Goal: Use online tool/utility: Utilize a website feature to perform a specific function

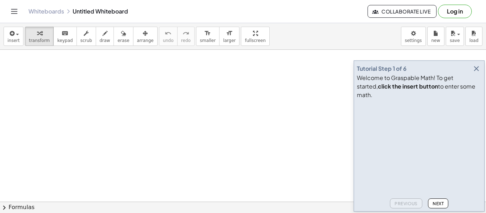
click at [479, 73] on icon "button" at bounding box center [477, 68] width 9 height 9
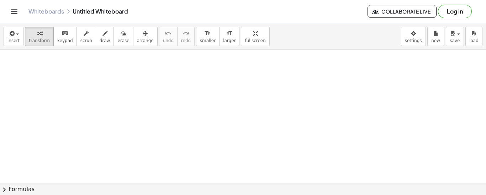
drag, startPoint x: 43, startPoint y: 64, endPoint x: 42, endPoint y: 74, distance: 10.0
click at [96, 40] on button "draw" at bounding box center [105, 36] width 19 height 19
drag, startPoint x: 42, startPoint y: 68, endPoint x: 49, endPoint y: 77, distance: 11.6
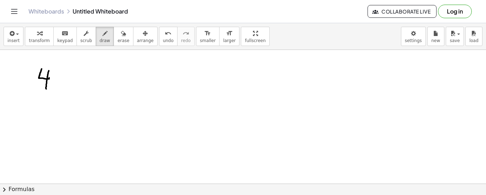
drag, startPoint x: 49, startPoint y: 70, endPoint x: 46, endPoint y: 88, distance: 18.3
click at [118, 42] on span "erase" at bounding box center [124, 40] width 12 height 5
drag, startPoint x: 62, startPoint y: 61, endPoint x: 33, endPoint y: 97, distance: 46.9
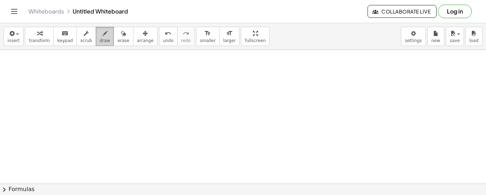
click at [100, 38] on span "draw" at bounding box center [105, 40] width 11 height 5
drag, startPoint x: 44, startPoint y: 67, endPoint x: 50, endPoint y: 78, distance: 12.3
drag, startPoint x: 51, startPoint y: 67, endPoint x: 50, endPoint y: 85, distance: 18.2
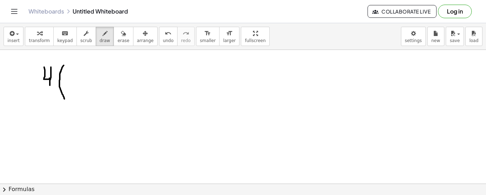
drag, startPoint x: 64, startPoint y: 65, endPoint x: 66, endPoint y: 100, distance: 34.9
drag, startPoint x: 71, startPoint y: 78, endPoint x: 79, endPoint y: 84, distance: 10.4
drag, startPoint x: 72, startPoint y: 85, endPoint x: 78, endPoint y: 77, distance: 10.1
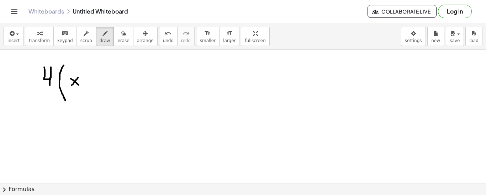
drag, startPoint x: 87, startPoint y: 80, endPoint x: 101, endPoint y: 81, distance: 14.6
drag, startPoint x: 93, startPoint y: 73, endPoint x: 92, endPoint y: 84, distance: 11.1
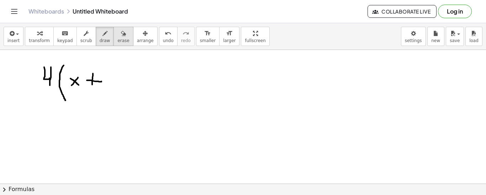
click at [121, 37] on icon "button" at bounding box center [123, 33] width 5 height 9
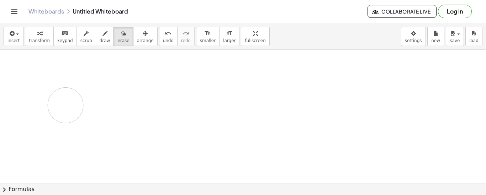
drag, startPoint x: 111, startPoint y: 76, endPoint x: 75, endPoint y: 111, distance: 49.9
click at [103, 32] on icon "button" at bounding box center [105, 33] width 5 height 9
drag, startPoint x: 71, startPoint y: 76, endPoint x: 78, endPoint y: 81, distance: 8.2
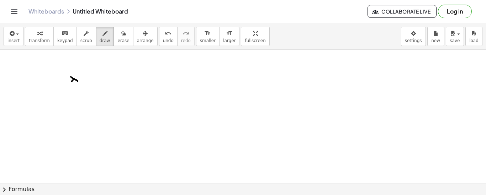
drag, startPoint x: 72, startPoint y: 81, endPoint x: 76, endPoint y: 77, distance: 5.5
drag, startPoint x: 66, startPoint y: 84, endPoint x: 85, endPoint y: 82, distance: 19.7
drag, startPoint x: 72, startPoint y: 85, endPoint x: 81, endPoint y: 89, distance: 9.6
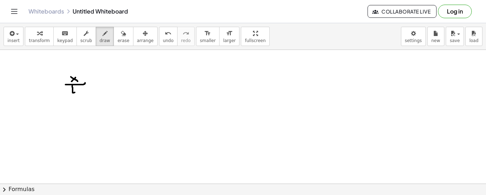
drag, startPoint x: 77, startPoint y: 85, endPoint x: 78, endPoint y: 100, distance: 14.3
click at [118, 32] on div "button" at bounding box center [124, 33] width 12 height 9
drag, startPoint x: 79, startPoint y: 85, endPoint x: 74, endPoint y: 85, distance: 5.0
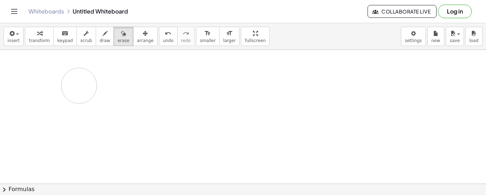
click at [100, 29] on div "button" at bounding box center [105, 33] width 11 height 9
drag, startPoint x: 87, startPoint y: 69, endPoint x: 95, endPoint y: 75, distance: 9.5
click at [118, 32] on button "erase" at bounding box center [124, 36] width 20 height 19
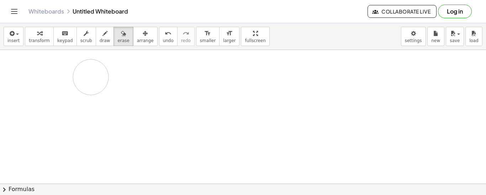
click at [100, 32] on div "button" at bounding box center [105, 33] width 11 height 9
drag, startPoint x: 86, startPoint y: 68, endPoint x: 92, endPoint y: 72, distance: 6.4
drag, startPoint x: 83, startPoint y: 72, endPoint x: 95, endPoint y: 67, distance: 12.6
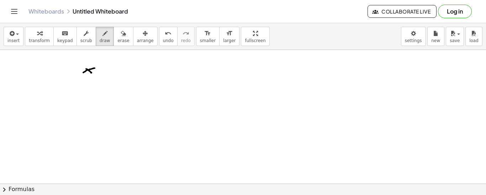
drag, startPoint x: 104, startPoint y: 67, endPoint x: 104, endPoint y: 75, distance: 7.8
drag, startPoint x: 99, startPoint y: 73, endPoint x: 109, endPoint y: 72, distance: 9.6
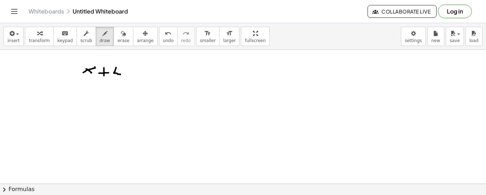
drag, startPoint x: 116, startPoint y: 67, endPoint x: 122, endPoint y: 74, distance: 9.1
drag, startPoint x: 122, startPoint y: 67, endPoint x: 122, endPoint y: 80, distance: 13.5
drag, startPoint x: 134, startPoint y: 68, endPoint x: 132, endPoint y: 80, distance: 12.2
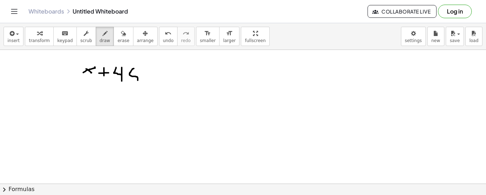
drag, startPoint x: 78, startPoint y: 84, endPoint x: 144, endPoint y: 86, distance: 66.3
drag, startPoint x: 100, startPoint y: 94, endPoint x: 109, endPoint y: 101, distance: 11.6
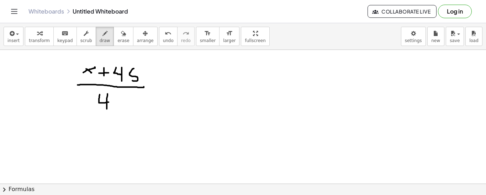
drag, startPoint x: 108, startPoint y: 93, endPoint x: 107, endPoint y: 109, distance: 15.3
drag, startPoint x: 54, startPoint y: 76, endPoint x: 66, endPoint y: 76, distance: 11.0
drag, startPoint x: 53, startPoint y: 80, endPoint x: 64, endPoint y: 81, distance: 11.4
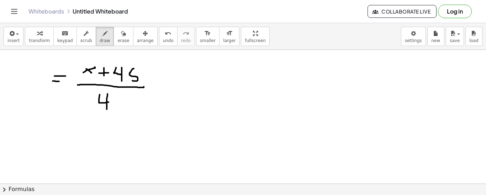
drag, startPoint x: 28, startPoint y: 72, endPoint x: 43, endPoint y: 87, distance: 20.4
drag, startPoint x: 33, startPoint y: 84, endPoint x: 40, endPoint y: 70, distance: 16.4
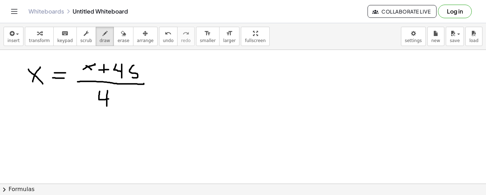
scroll to position [3, 0]
click at [118, 39] on span "erase" at bounding box center [124, 40] width 12 height 5
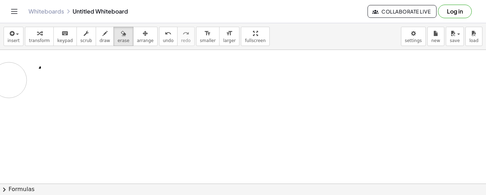
drag, startPoint x: 160, startPoint y: 83, endPoint x: 14, endPoint y: 78, distance: 146.1
click at [121, 35] on icon "button" at bounding box center [123, 33] width 5 height 9
click at [103, 33] on button "draw" at bounding box center [105, 36] width 19 height 19
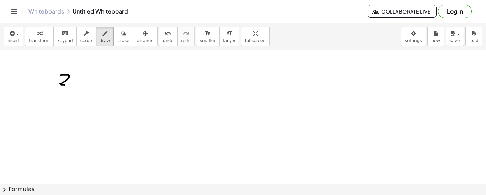
drag, startPoint x: 61, startPoint y: 74, endPoint x: 68, endPoint y: 85, distance: 12.6
click at [121, 34] on icon "button" at bounding box center [123, 33] width 5 height 9
drag, startPoint x: 77, startPoint y: 61, endPoint x: 54, endPoint y: 94, distance: 40.4
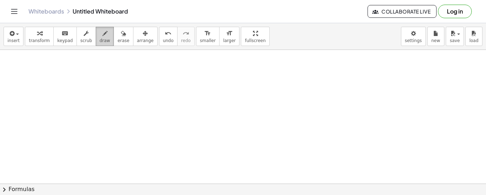
click at [96, 37] on button "draw" at bounding box center [105, 36] width 19 height 19
drag, startPoint x: 59, startPoint y: 66, endPoint x: 68, endPoint y: 76, distance: 13.3
drag, startPoint x: 74, startPoint y: 73, endPoint x: 80, endPoint y: 77, distance: 7.7
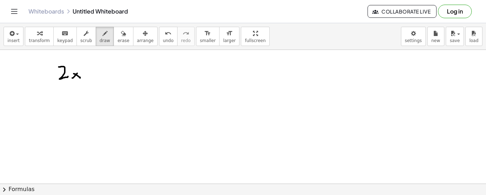
drag, startPoint x: 72, startPoint y: 77, endPoint x: 78, endPoint y: 71, distance: 8.3
drag, startPoint x: 89, startPoint y: 73, endPoint x: 98, endPoint y: 74, distance: 9.4
drag, startPoint x: 108, startPoint y: 68, endPoint x: 111, endPoint y: 83, distance: 15.2
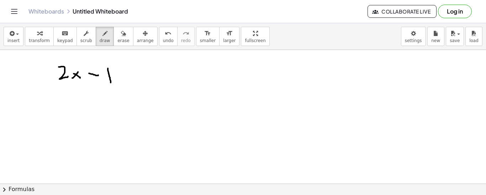
drag, startPoint x: 113, startPoint y: 71, endPoint x: 115, endPoint y: 84, distance: 13.3
drag, startPoint x: 130, startPoint y: 72, endPoint x: 142, endPoint y: 72, distance: 12.5
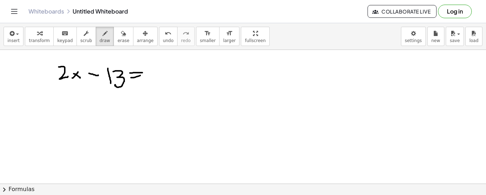
drag, startPoint x: 131, startPoint y: 77, endPoint x: 145, endPoint y: 74, distance: 14.1
drag, startPoint x: 158, startPoint y: 71, endPoint x: 155, endPoint y: 84, distance: 14.0
drag, startPoint x: 171, startPoint y: 74, endPoint x: 169, endPoint y: 77, distance: 3.8
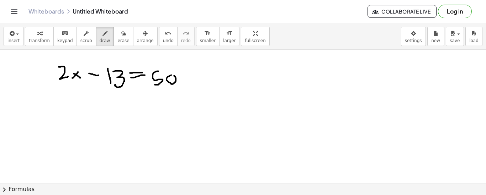
drag, startPoint x: 182, startPoint y: 77, endPoint x: 188, endPoint y: 78, distance: 6.4
drag, startPoint x: 194, startPoint y: 74, endPoint x: 203, endPoint y: 78, distance: 9.7
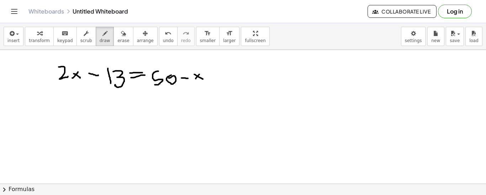
drag, startPoint x: 196, startPoint y: 78, endPoint x: 201, endPoint y: 73, distance: 7.6
drag, startPoint x: 129, startPoint y: 99, endPoint x: 138, endPoint y: 99, distance: 8.9
drag, startPoint x: 124, startPoint y: 104, endPoint x: 141, endPoint y: 105, distance: 16.7
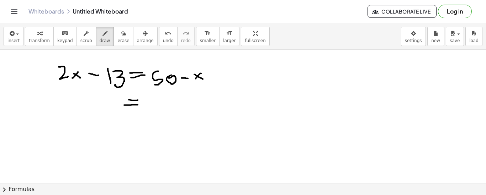
drag, startPoint x: 54, startPoint y: 103, endPoint x: 54, endPoint y: 114, distance: 11.4
drag, startPoint x: 65, startPoint y: 113, endPoint x: 71, endPoint y: 115, distance: 6.1
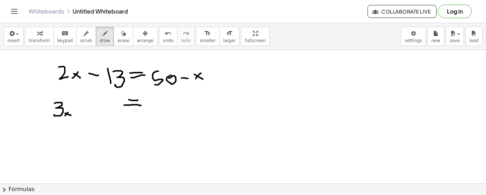
drag, startPoint x: 65, startPoint y: 115, endPoint x: 70, endPoint y: 111, distance: 6.6
drag, startPoint x: 78, startPoint y: 110, endPoint x: 89, endPoint y: 111, distance: 11.1
drag, startPoint x: 97, startPoint y: 108, endPoint x: 98, endPoint y: 119, distance: 11.4
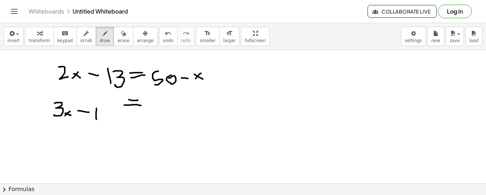
drag, startPoint x: 106, startPoint y: 104, endPoint x: 106, endPoint y: 115, distance: 11.0
drag, startPoint x: 157, startPoint y: 101, endPoint x: 150, endPoint y: 109, distance: 10.9
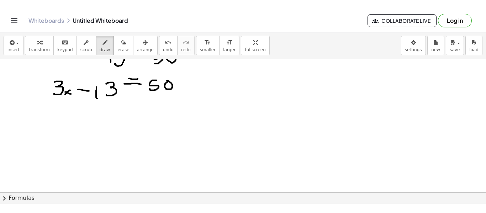
scroll to position [34, 0]
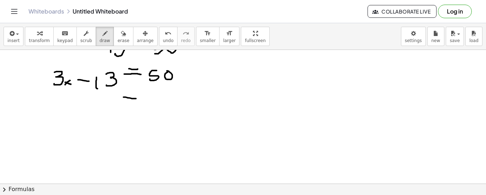
drag, startPoint x: 124, startPoint y: 97, endPoint x: 136, endPoint y: 98, distance: 12.5
click at [136, 98] on div at bounding box center [243, 191] width 486 height 350
drag, startPoint x: 124, startPoint y: 103, endPoint x: 132, endPoint y: 102, distance: 8.2
click at [132, 102] on div at bounding box center [243, 191] width 486 height 350
drag, startPoint x: 67, startPoint y: 104, endPoint x: 72, endPoint y: 115, distance: 12.1
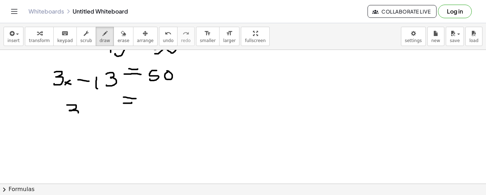
click at [72, 115] on div at bounding box center [243, 191] width 486 height 350
drag, startPoint x: 88, startPoint y: 109, endPoint x: 95, endPoint y: 114, distance: 9.0
click at [95, 114] on div at bounding box center [243, 191] width 486 height 350
drag, startPoint x: 89, startPoint y: 112, endPoint x: 93, endPoint y: 108, distance: 5.3
click at [93, 108] on div at bounding box center [243, 191] width 486 height 350
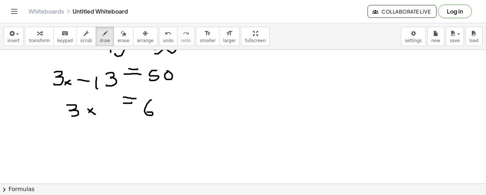
drag, startPoint x: 151, startPoint y: 99, endPoint x: 147, endPoint y: 111, distance: 12.6
click at [147, 111] on div at bounding box center [243, 191] width 486 height 350
drag, startPoint x: 159, startPoint y: 104, endPoint x: 162, endPoint y: 114, distance: 10.8
click at [162, 114] on div at bounding box center [243, 191] width 486 height 350
drag, startPoint x: 147, startPoint y: 121, endPoint x: 170, endPoint y: 120, distance: 22.2
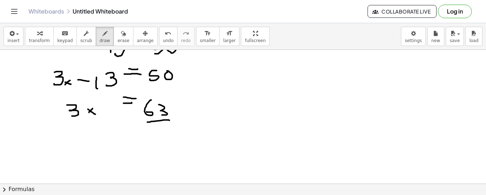
click at [170, 120] on div at bounding box center [243, 191] width 486 height 350
drag, startPoint x: 161, startPoint y: 124, endPoint x: 159, endPoint y: 134, distance: 9.8
click at [159, 134] on div at bounding box center [243, 191] width 486 height 350
drag, startPoint x: 124, startPoint y: 135, endPoint x: 134, endPoint y: 134, distance: 9.7
click at [134, 134] on div at bounding box center [243, 191] width 486 height 350
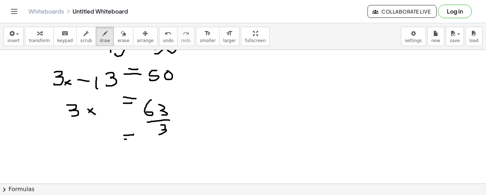
drag, startPoint x: 125, startPoint y: 139, endPoint x: 137, endPoint y: 138, distance: 12.1
click at [137, 138] on div at bounding box center [243, 191] width 486 height 350
drag, startPoint x: 106, startPoint y: 144, endPoint x: 113, endPoint y: 151, distance: 10.4
click at [113, 151] on div at bounding box center [243, 191] width 486 height 350
drag, startPoint x: 105, startPoint y: 151, endPoint x: 111, endPoint y: 144, distance: 9.5
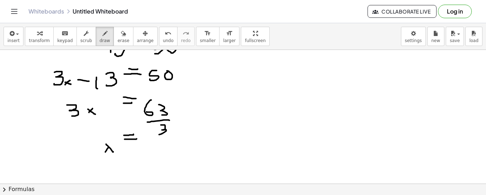
click at [111, 144] on div at bounding box center [243, 191] width 486 height 350
drag, startPoint x: 140, startPoint y: 144, endPoint x: 149, endPoint y: 152, distance: 12.3
click at [149, 152] on div at bounding box center [243, 191] width 486 height 350
drag, startPoint x: 152, startPoint y: 147, endPoint x: 152, endPoint y: 153, distance: 6.1
click at [152, 153] on div at bounding box center [243, 191] width 486 height 350
